Goal: Transaction & Acquisition: Purchase product/service

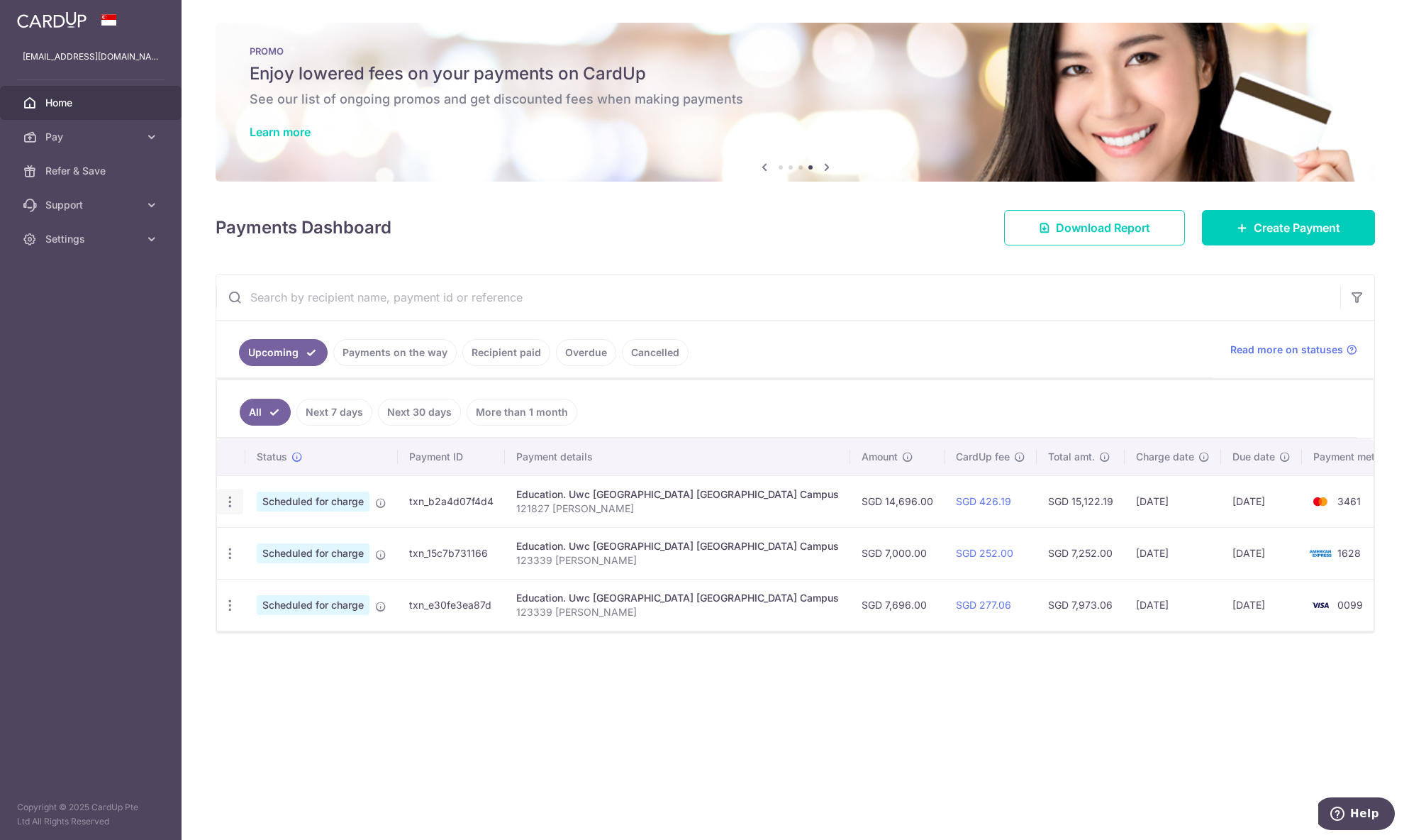
click at [229, 508] on icon "button" at bounding box center [230, 502] width 15 height 15
click at [1271, 237] on link "Create Payment" at bounding box center [1289, 227] width 173 height 35
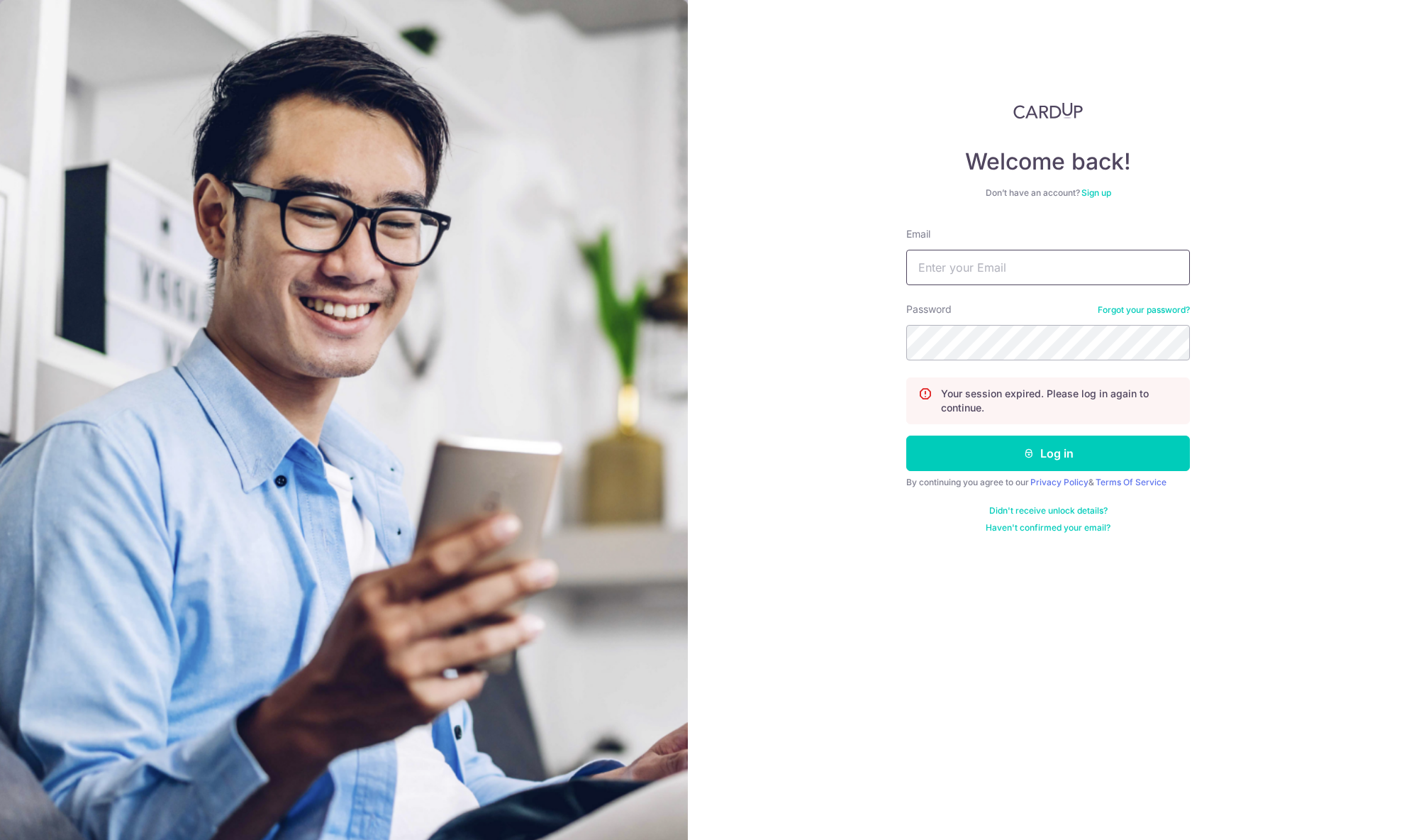
drag, startPoint x: 993, startPoint y: 253, endPoint x: 993, endPoint y: 268, distance: 15.0
click at [994, 265] on input "Email" at bounding box center [1047, 267] width 283 height 35
type input "[EMAIL_ADDRESS][DOMAIN_NAME]"
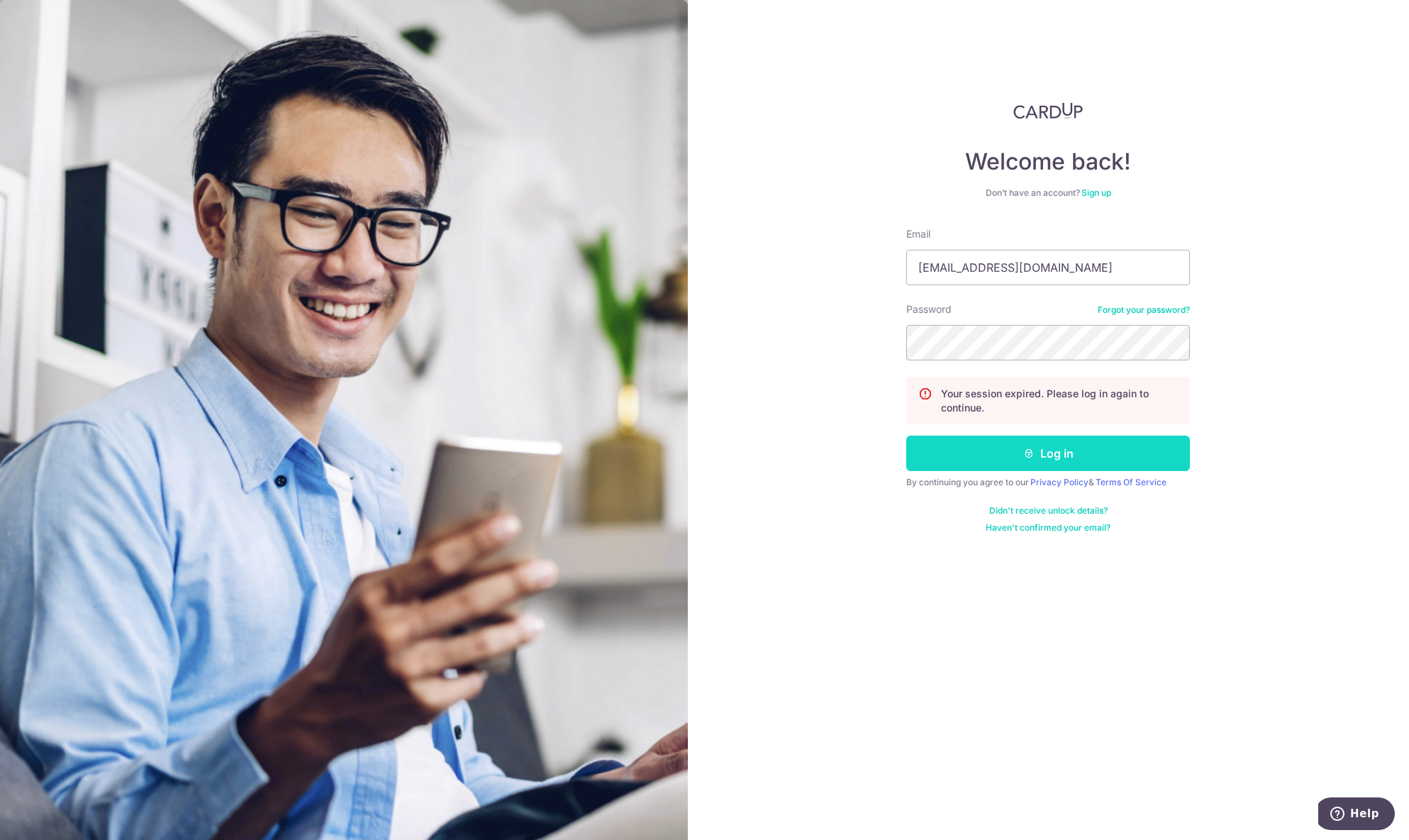
click at [1050, 467] on button "Log in" at bounding box center [1047, 453] width 283 height 35
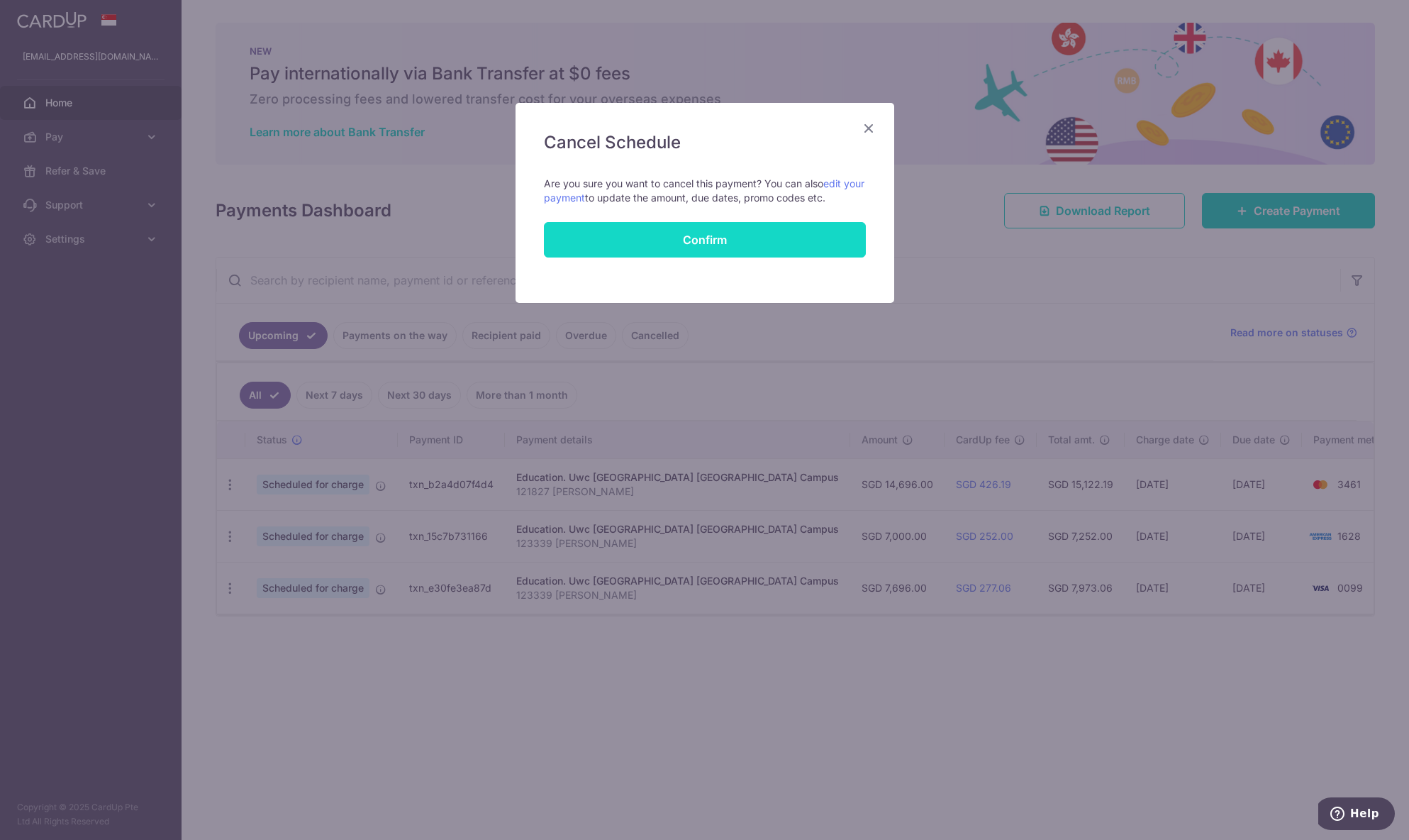
click at [675, 251] on button "Confirm" at bounding box center [704, 240] width 322 height 35
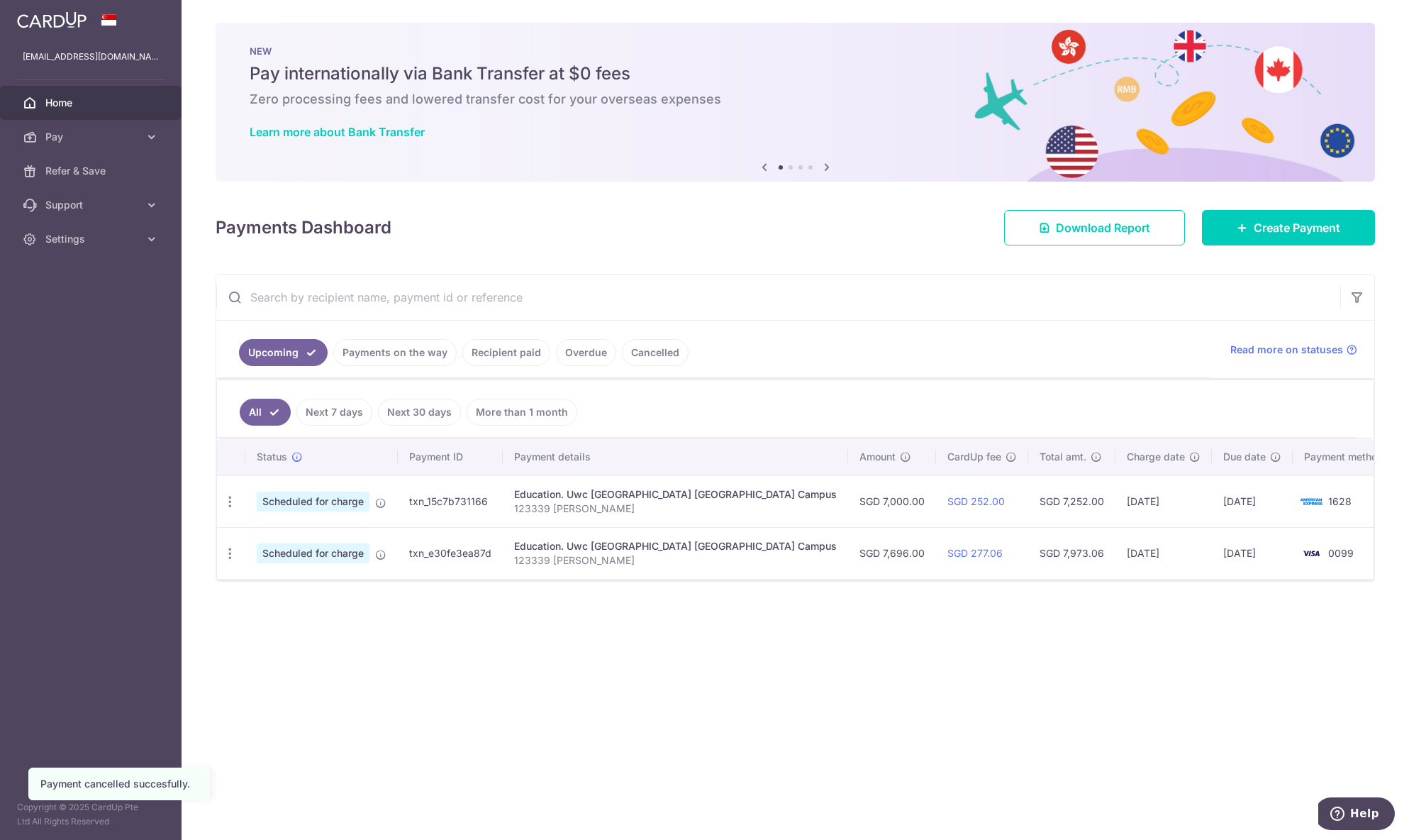
click at [222, 482] on td "Update payment Cancel payment" at bounding box center [231, 501] width 28 height 52
click at [227, 506] on icon "button" at bounding box center [230, 502] width 15 height 15
click at [257, 562] on link "Cancel payment" at bounding box center [291, 575] width 147 height 35
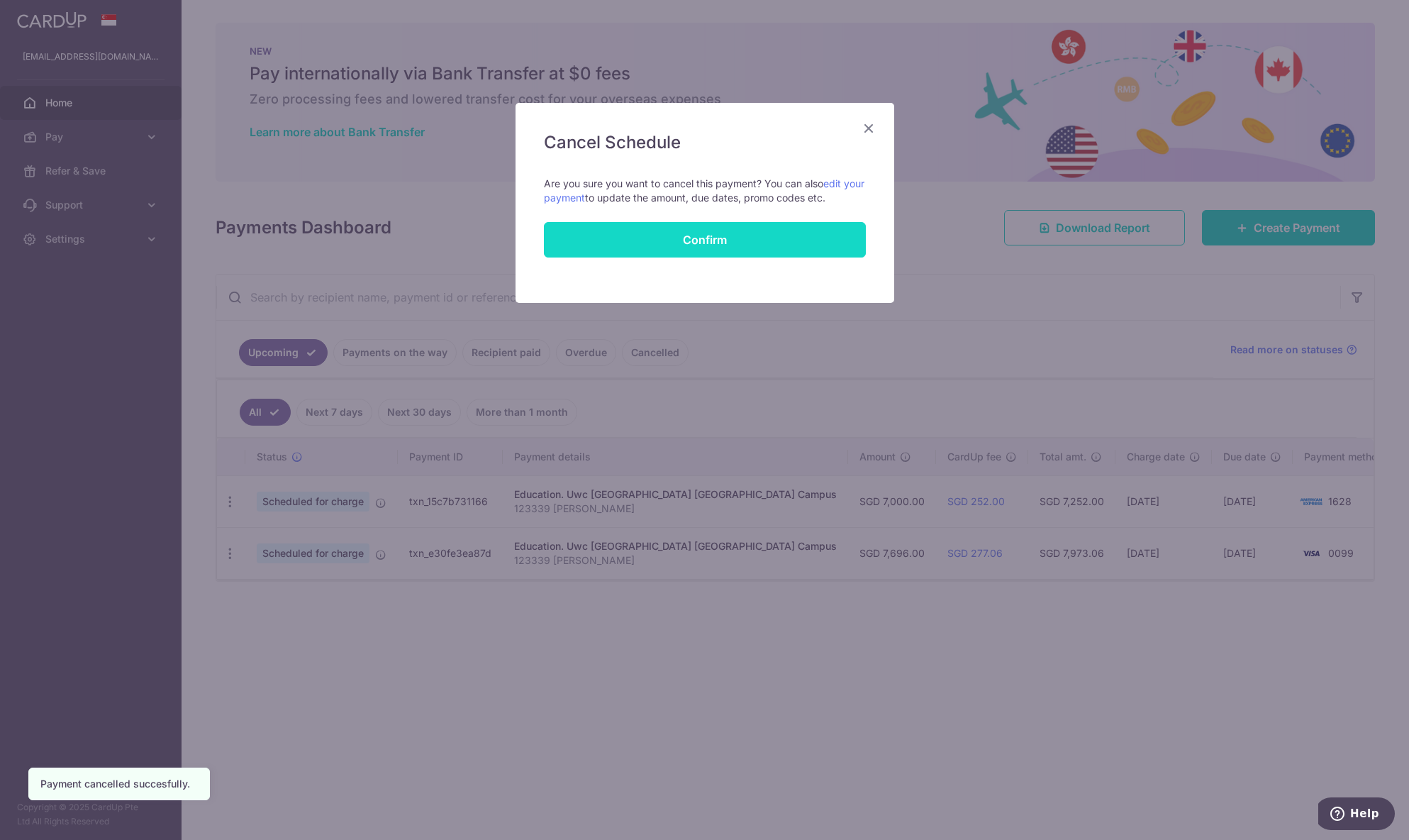
click at [738, 247] on button "Confirm" at bounding box center [704, 240] width 322 height 35
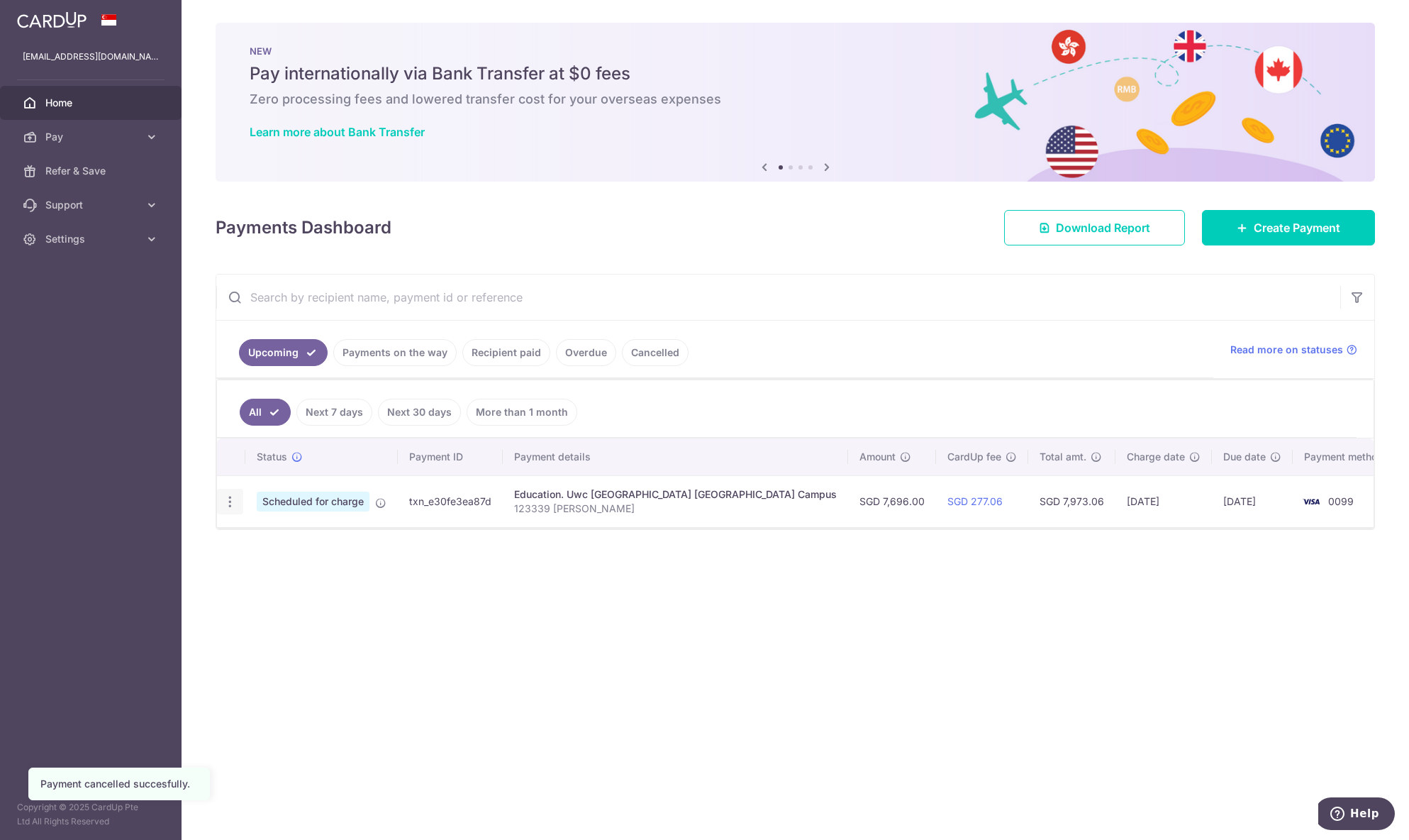
drag, startPoint x: 234, startPoint y: 488, endPoint x: 232, endPoint y: 497, distance: 9.2
click at [232, 488] on div "Update payment Cancel payment" at bounding box center [230, 502] width 26 height 26
click at [224, 497] on icon "button" at bounding box center [230, 502] width 15 height 15
click at [255, 580] on link "Cancel payment" at bounding box center [291, 575] width 147 height 35
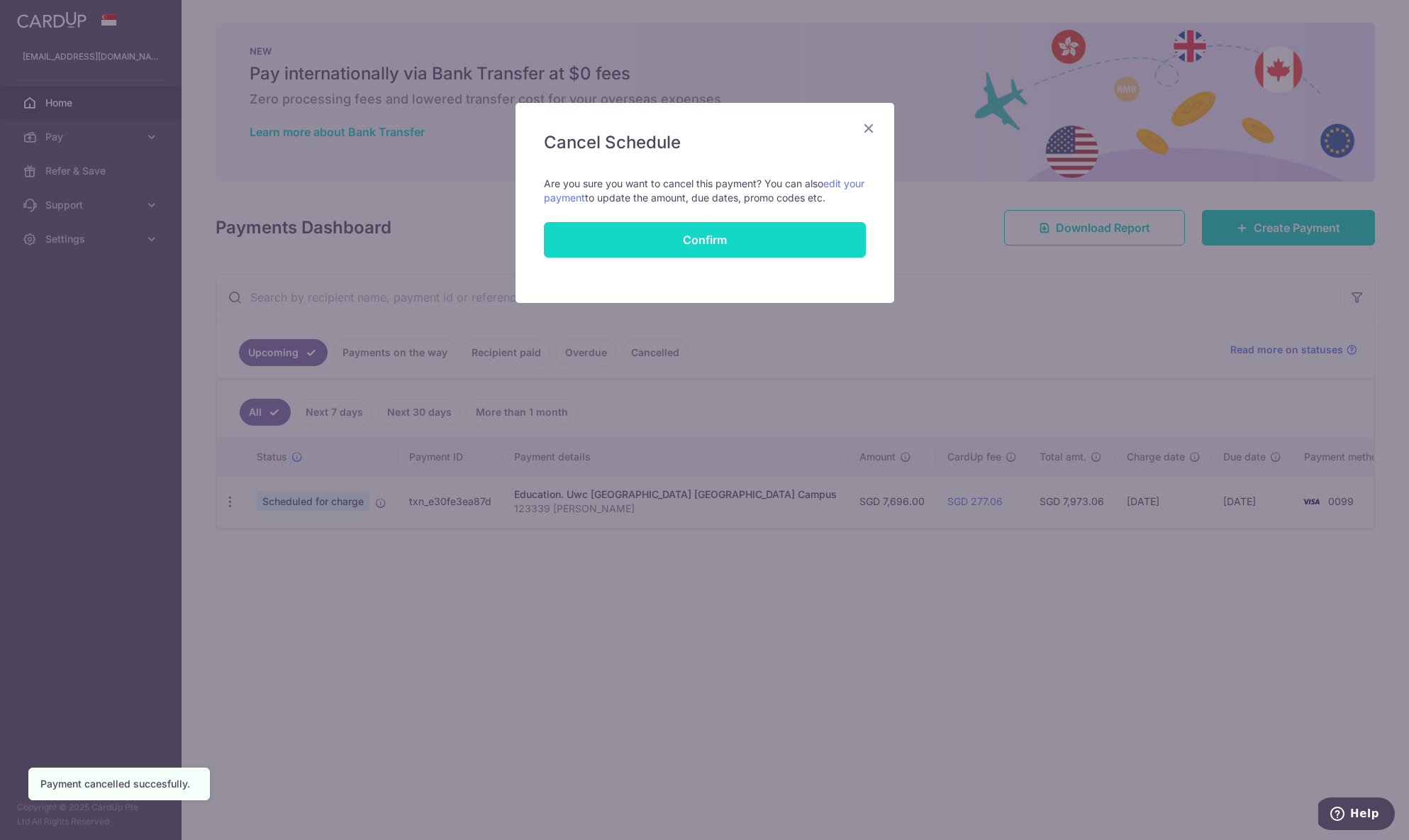
click at [763, 239] on button "Confirm" at bounding box center [704, 240] width 322 height 35
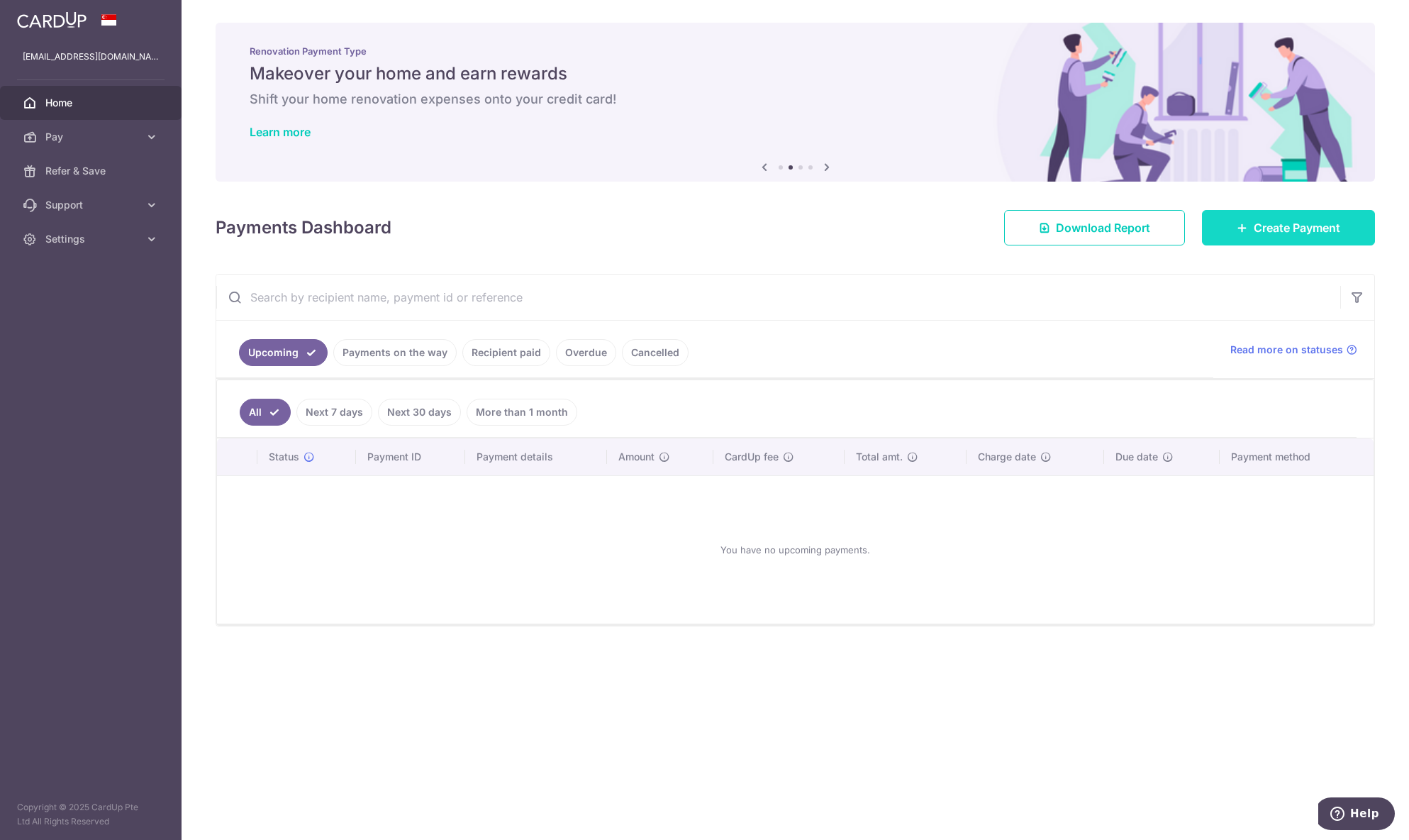
click at [1346, 237] on link "Create Payment" at bounding box center [1289, 227] width 173 height 35
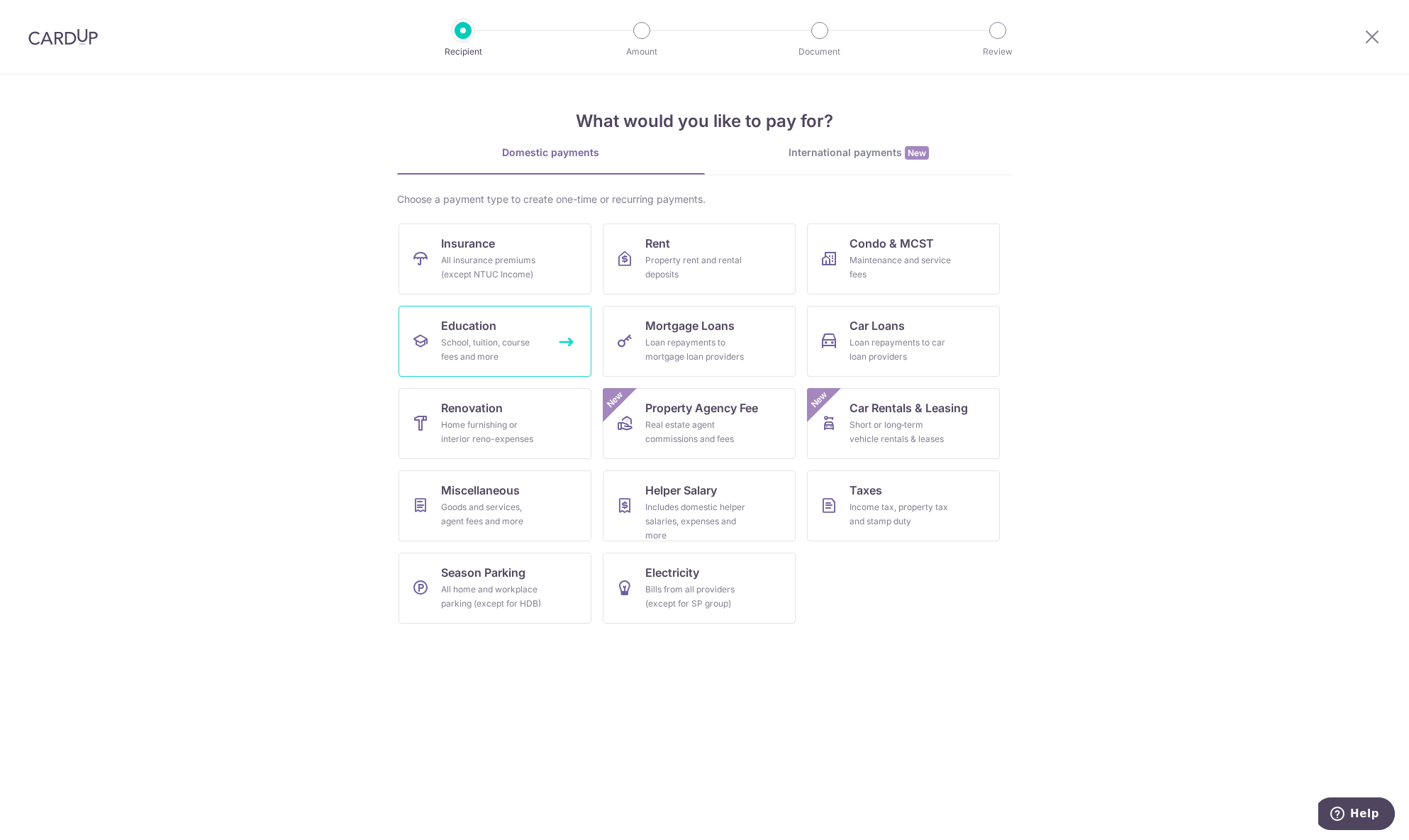
click at [504, 351] on div "School, tuition, course fees and more" at bounding box center [492, 349] width 102 height 28
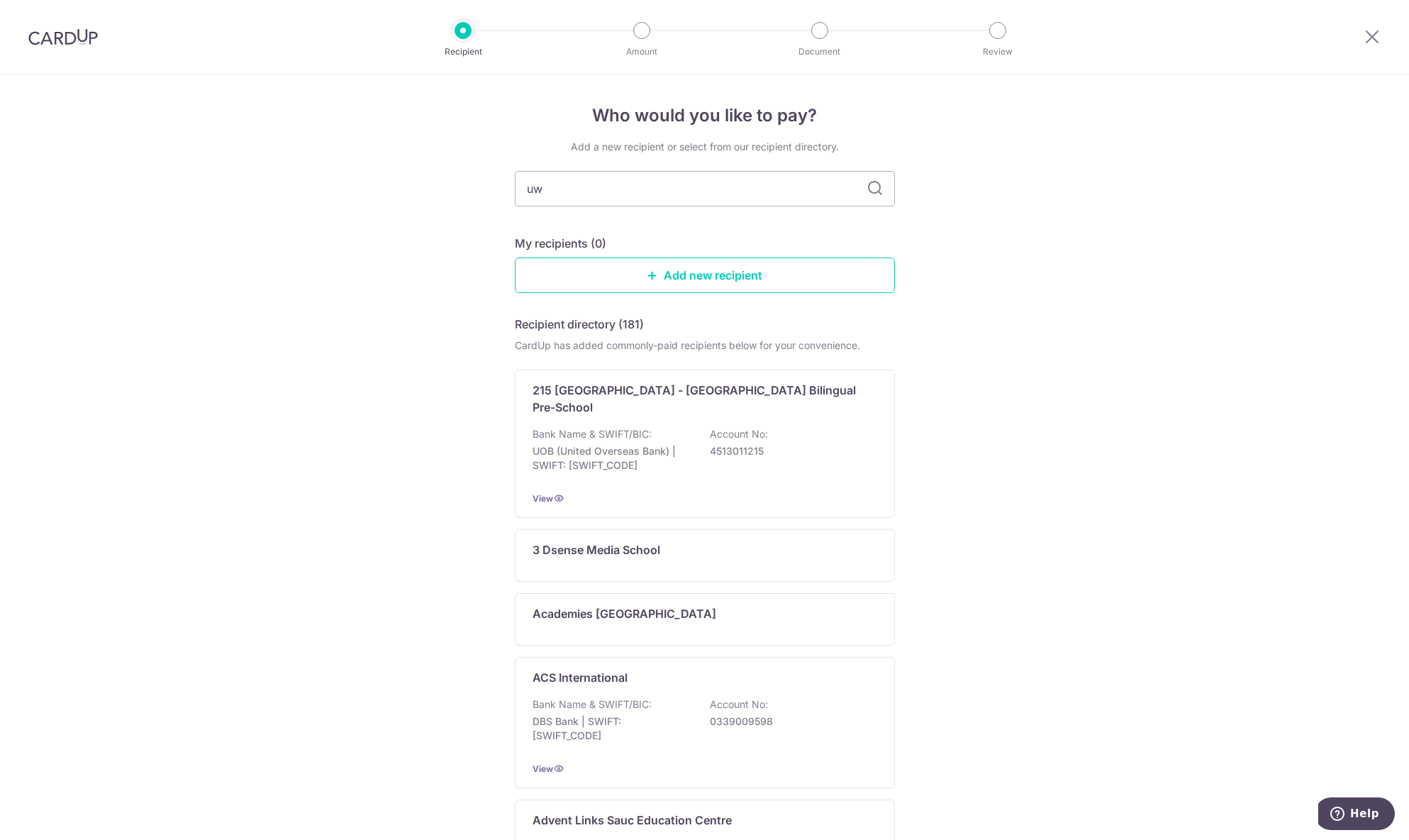
type input "uwc"
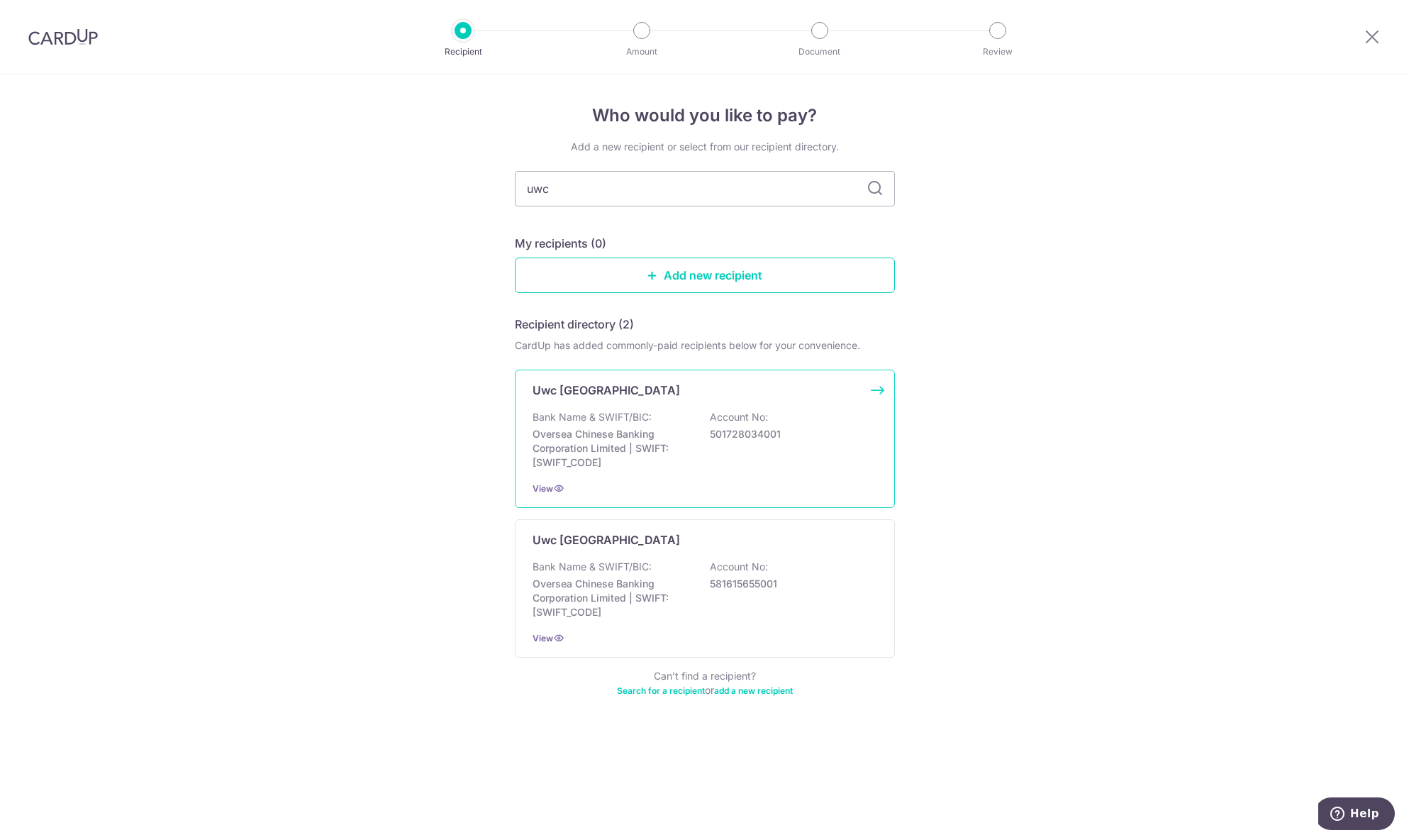
click at [656, 431] on p "Oversea Chinese Banking Corporation Limited | SWIFT: [SWIFT_CODE]" at bounding box center [612, 448] width 159 height 43
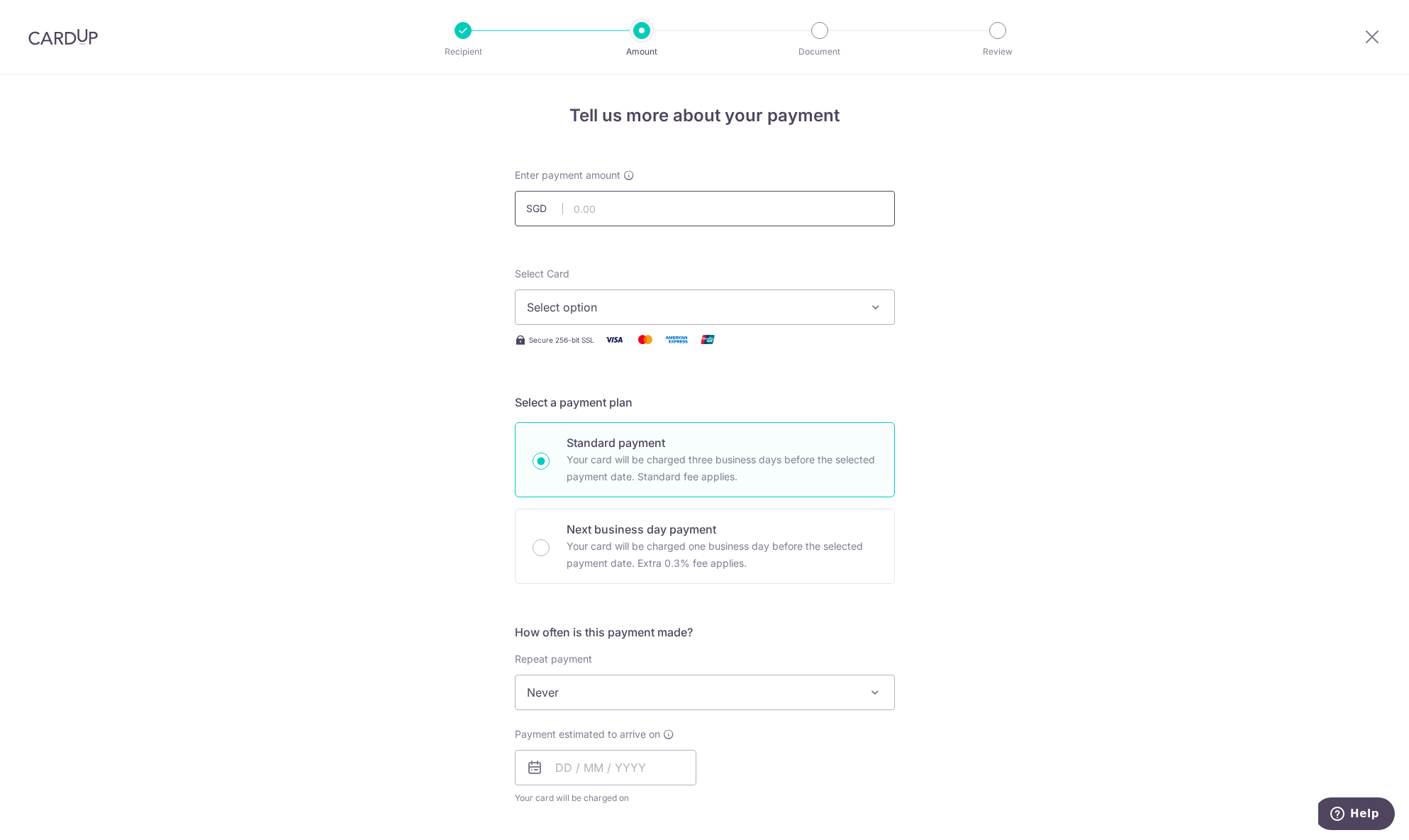
click at [600, 217] on input "text" at bounding box center [705, 208] width 380 height 35
drag, startPoint x: 591, startPoint y: 207, endPoint x: 586, endPoint y: 200, distance: 8.6
click at [586, 200] on input "text" at bounding box center [705, 208] width 380 height 35
type input "55,555.00"
click at [590, 309] on span "Select option" at bounding box center [692, 307] width 330 height 17
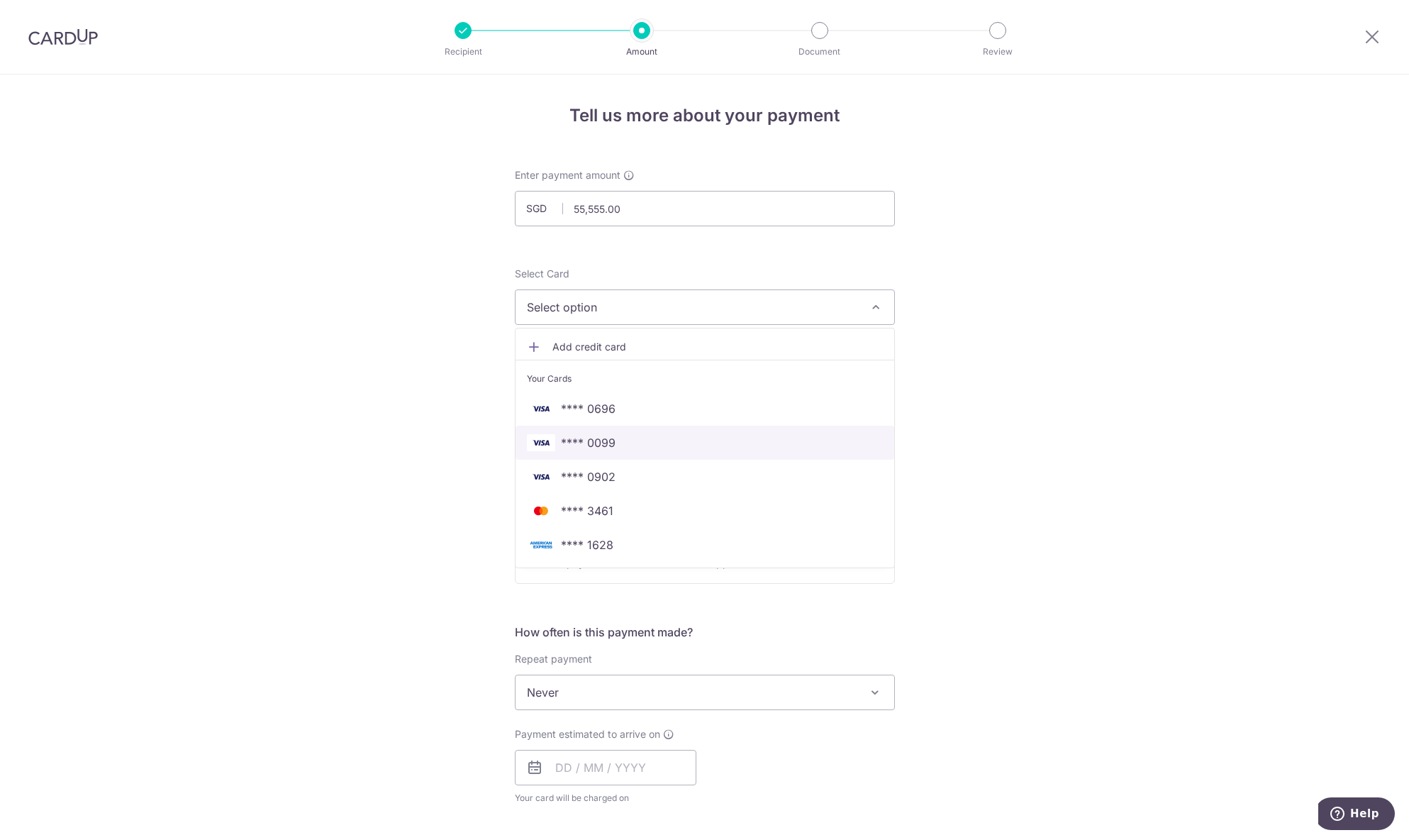
click at [541, 452] on link "**** 0099" at bounding box center [705, 442] width 379 height 34
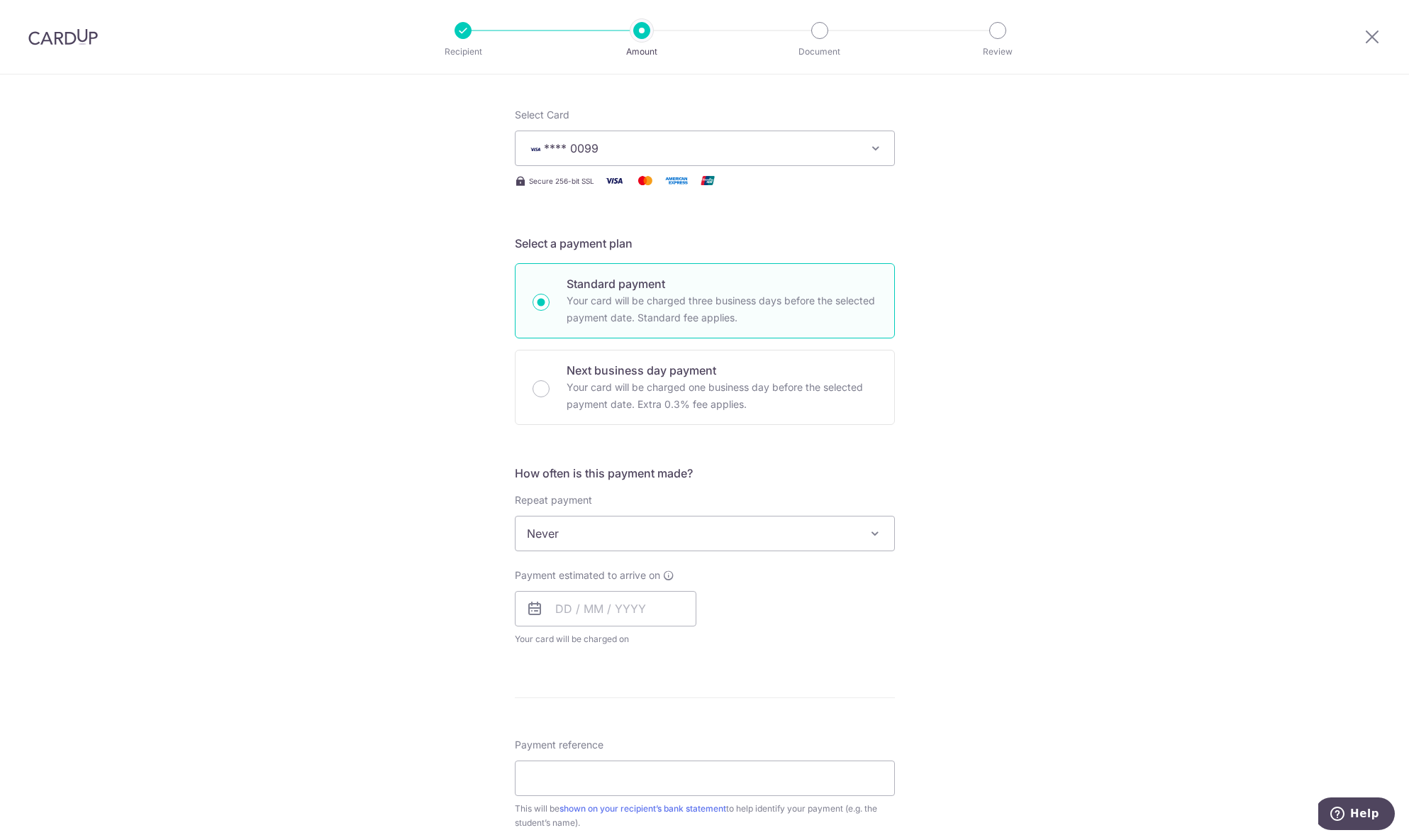
scroll to position [189, 0]
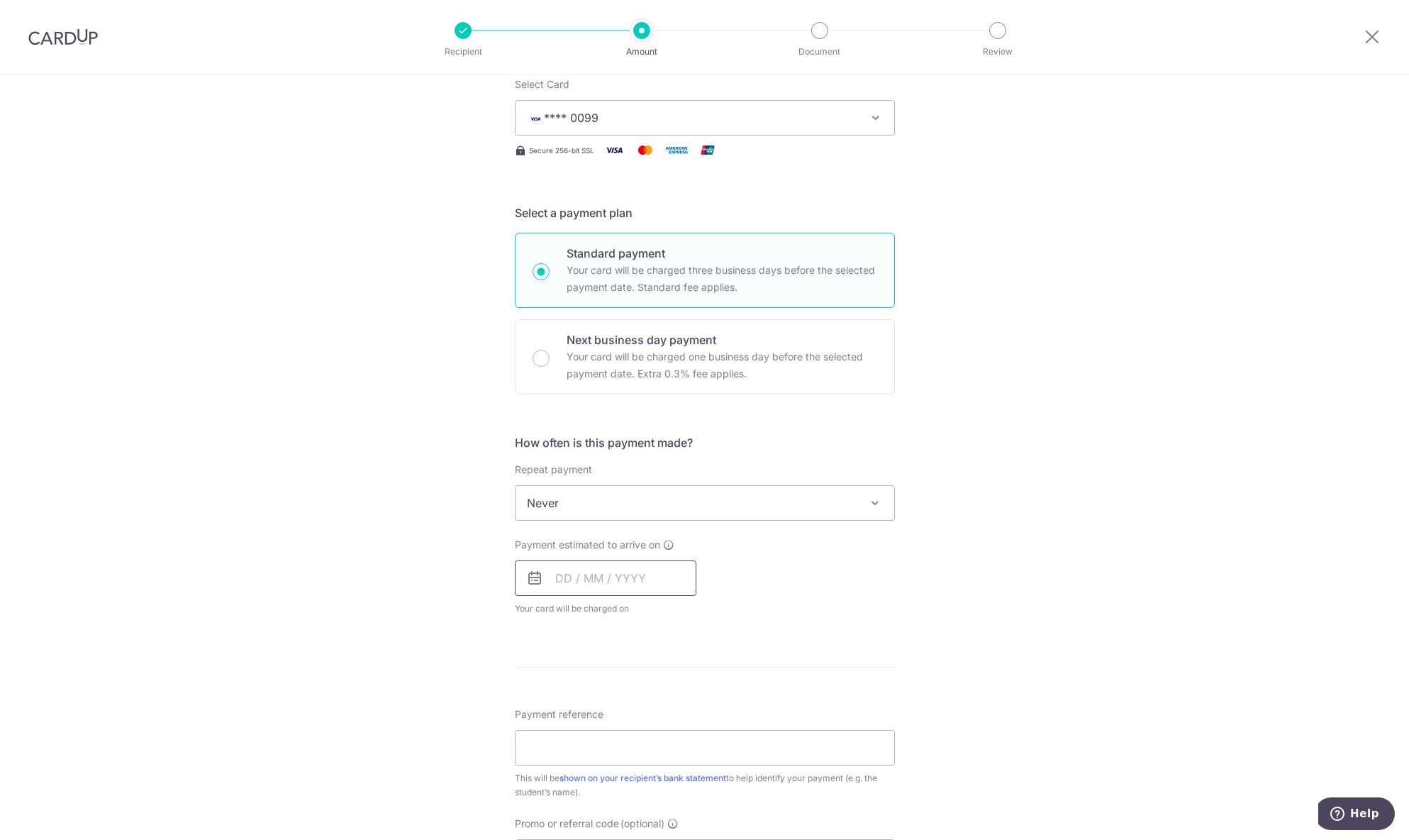
click at [558, 578] on input "text" at bounding box center [605, 577] width 181 height 35
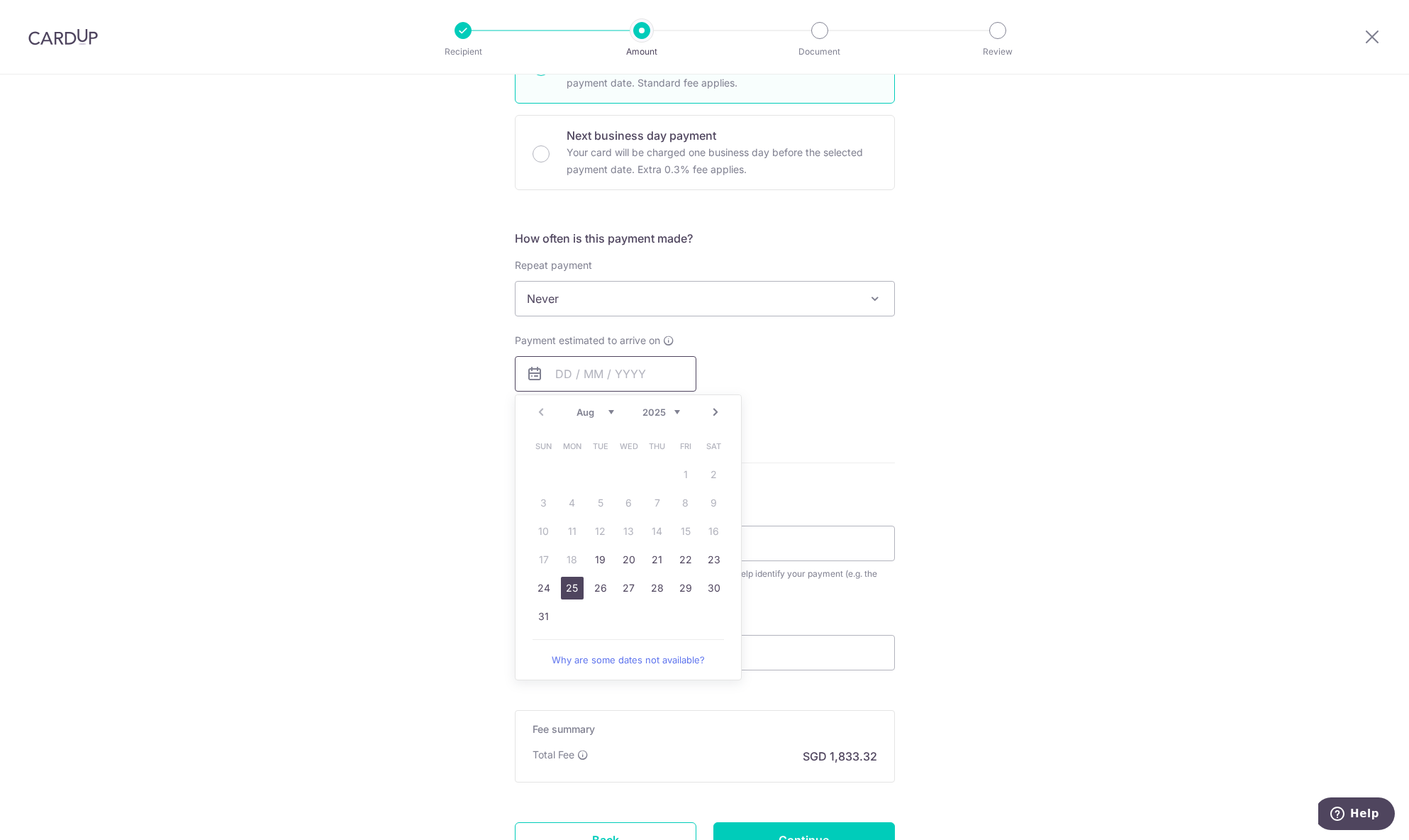
scroll to position [426, 0]
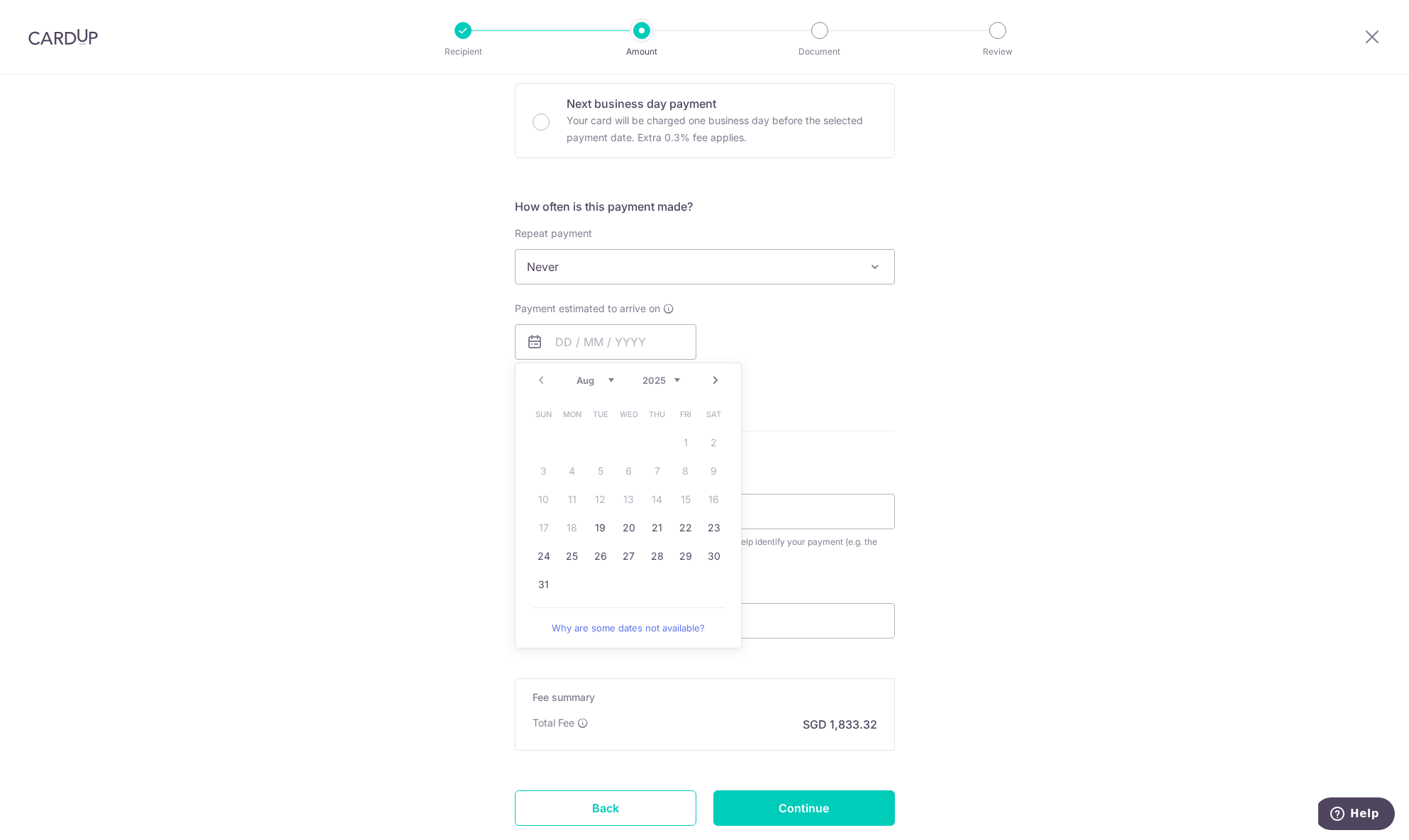
click at [430, 500] on div "Tell us more about your payment Enter payment amount SGD 55,555.00 55555.00 Sel…" at bounding box center [704, 291] width 1409 height 1283
